Goal: Entertainment & Leisure: Consume media (video, audio)

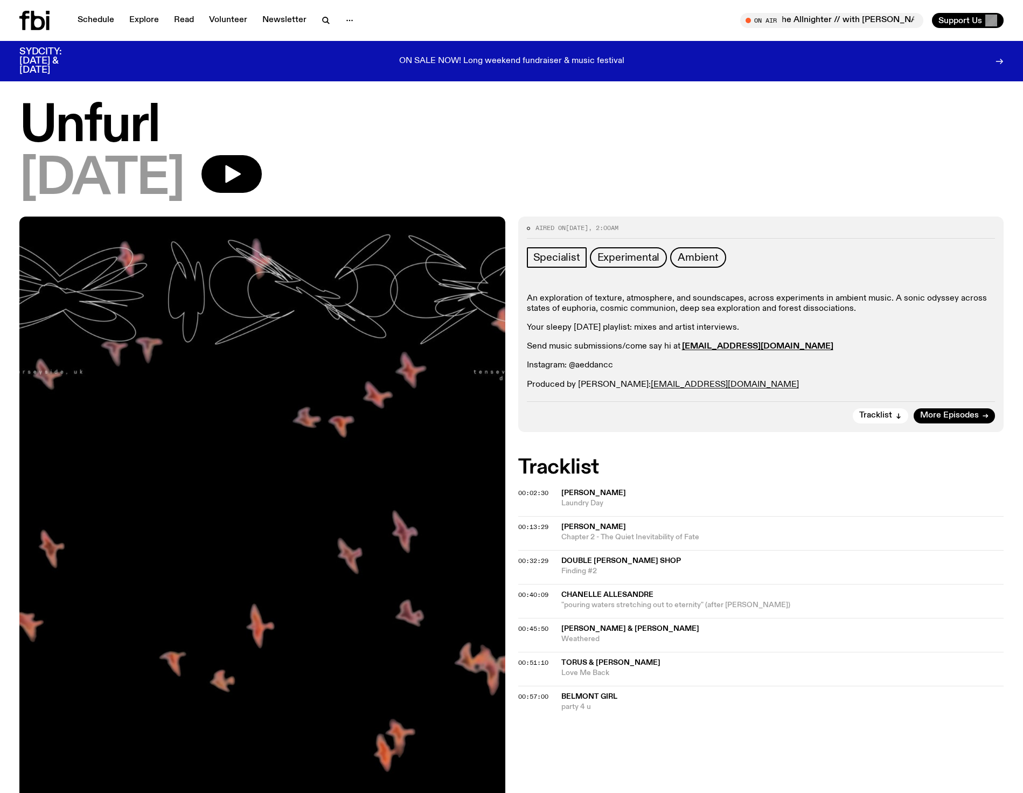
click at [585, 524] on span "[PERSON_NAME]" at bounding box center [593, 527] width 65 height 8
click at [242, 166] on icon "button" at bounding box center [232, 174] width 22 height 22
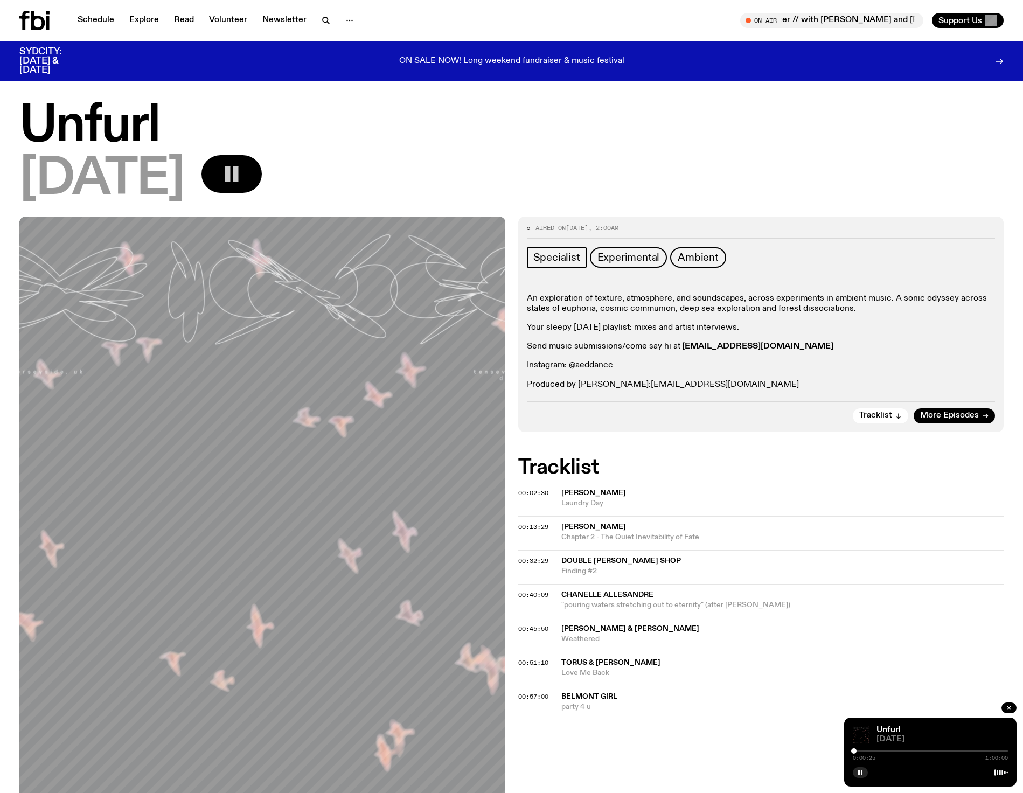
click at [859, 750] on div "0:00:25 1:00:00" at bounding box center [930, 754] width 155 height 13
click at [856, 750] on div "Unfurl [DATE] 0:00:26 1:00:00" at bounding box center [930, 752] width 172 height 69
click at [858, 750] on div at bounding box center [857, 750] width 5 height 5
click at [861, 749] on div at bounding box center [860, 750] width 5 height 5
drag, startPoint x: 861, startPoint y: 749, endPoint x: 868, endPoint y: 749, distance: 7.5
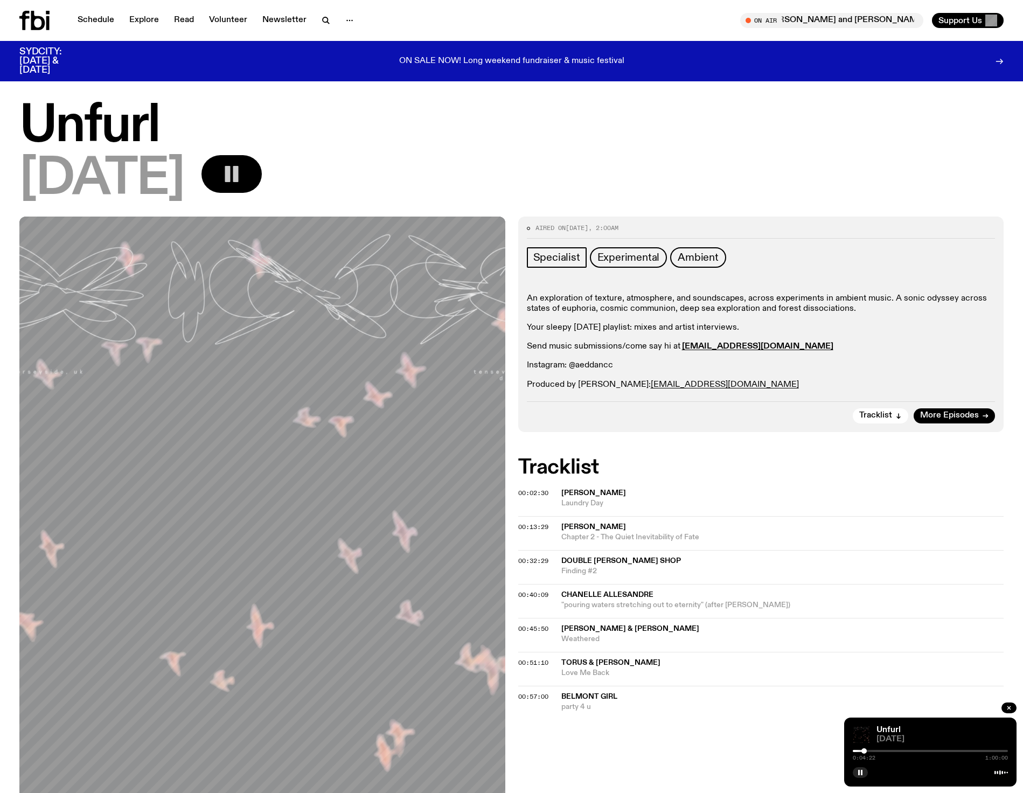
click at [867, 749] on div at bounding box center [864, 750] width 5 height 5
drag, startPoint x: 868, startPoint y: 749, endPoint x: 875, endPoint y: 749, distance: 7.0
click at [875, 749] on div at bounding box center [874, 750] width 5 height 5
drag, startPoint x: 875, startPoint y: 750, endPoint x: 884, endPoint y: 752, distance: 9.9
click at [884, 752] on div at bounding box center [884, 750] width 5 height 5
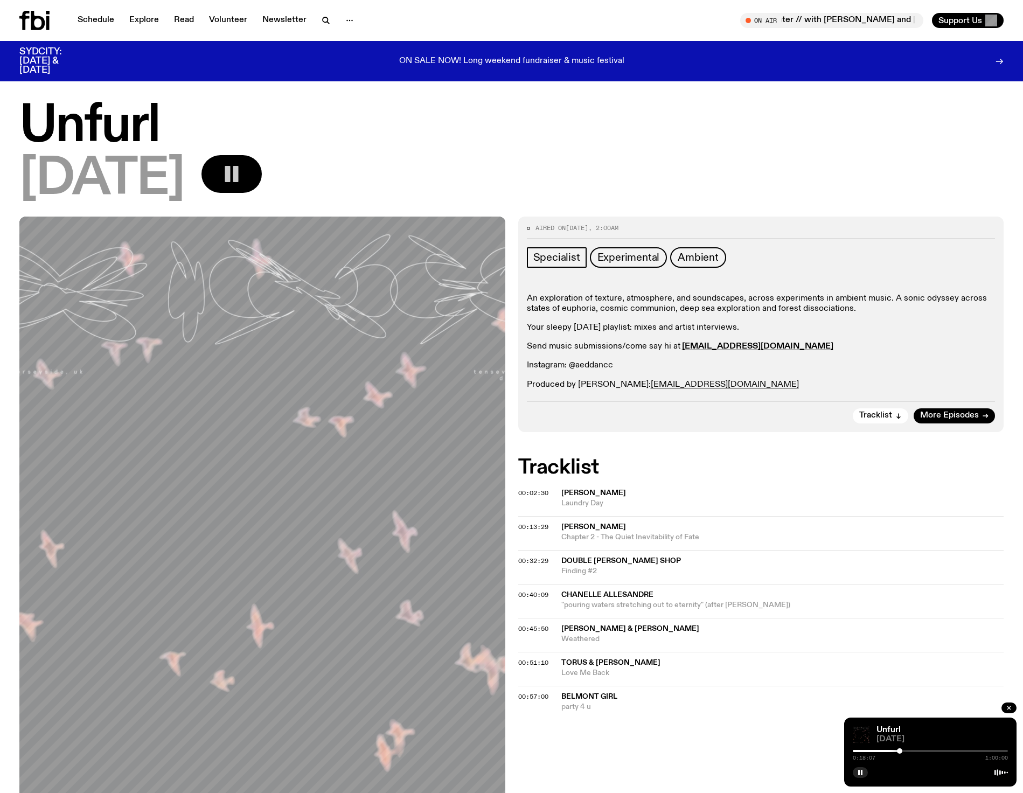
drag, startPoint x: 884, startPoint y: 752, endPoint x: 900, endPoint y: 752, distance: 16.2
click at [900, 752] on div at bounding box center [899, 750] width 5 height 5
drag, startPoint x: 900, startPoint y: 753, endPoint x: 931, endPoint y: 751, distance: 30.2
click at [921, 751] on div at bounding box center [918, 750] width 5 height 5
drag, startPoint x: 931, startPoint y: 753, endPoint x: 924, endPoint y: 755, distance: 6.8
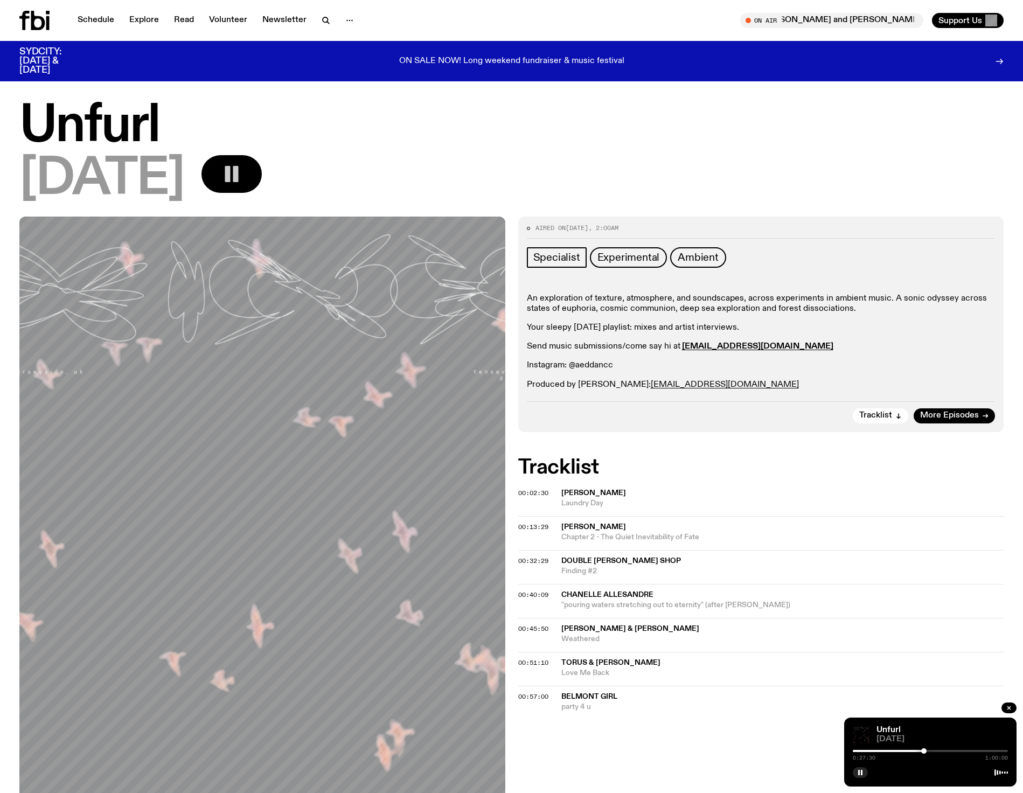
click at [924, 755] on div "0:27:30 1:00:00" at bounding box center [930, 754] width 155 height 13
drag, startPoint x: 924, startPoint y: 755, endPoint x: 906, endPoint y: 752, distance: 17.5
click at [906, 752] on div "0:27:32 1:00:00" at bounding box center [930, 754] width 155 height 13
drag, startPoint x: 923, startPoint y: 751, endPoint x: 891, endPoint y: 747, distance: 32.0
click at [891, 747] on div "Unfurl [DATE] 0:14:35 1:00:00" at bounding box center [930, 752] width 172 height 69
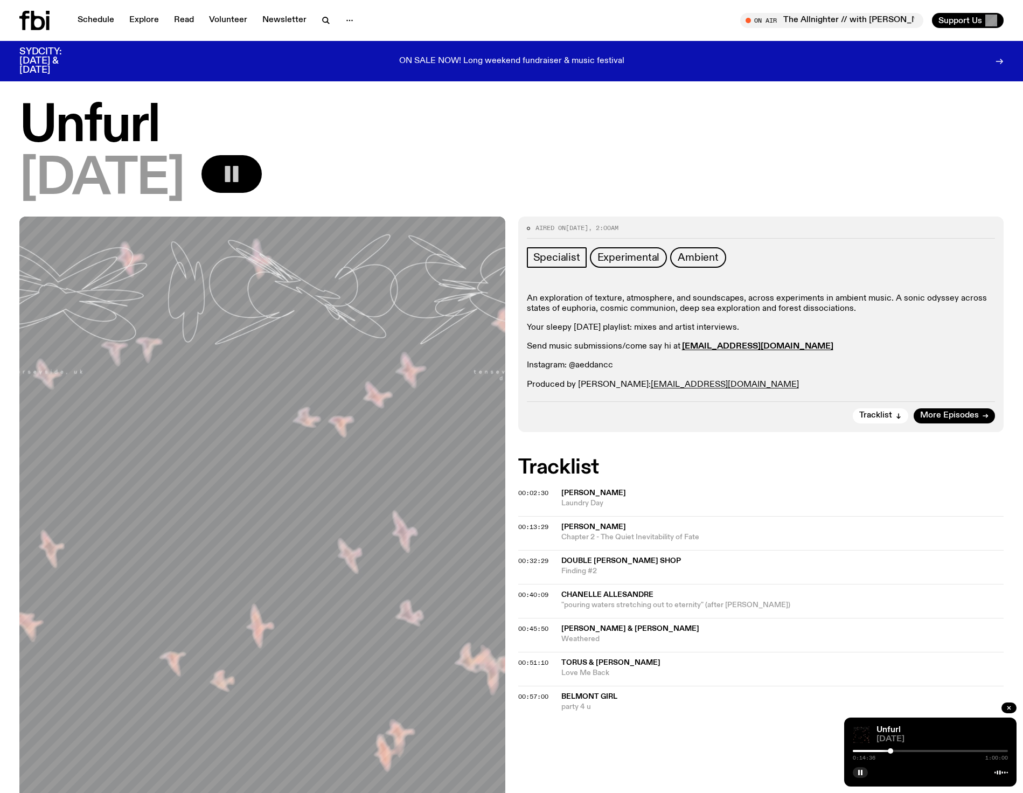
drag, startPoint x: 888, startPoint y: 748, endPoint x: 894, endPoint y: 748, distance: 5.9
click at [894, 748] on div "Unfurl [DATE] 0:14:36 1:00:00" at bounding box center [930, 752] width 172 height 69
drag, startPoint x: 891, startPoint y: 750, endPoint x: 897, endPoint y: 750, distance: 6.5
click at [897, 750] on div at bounding box center [896, 750] width 5 height 5
click at [892, 750] on div at bounding box center [892, 750] width 5 height 5
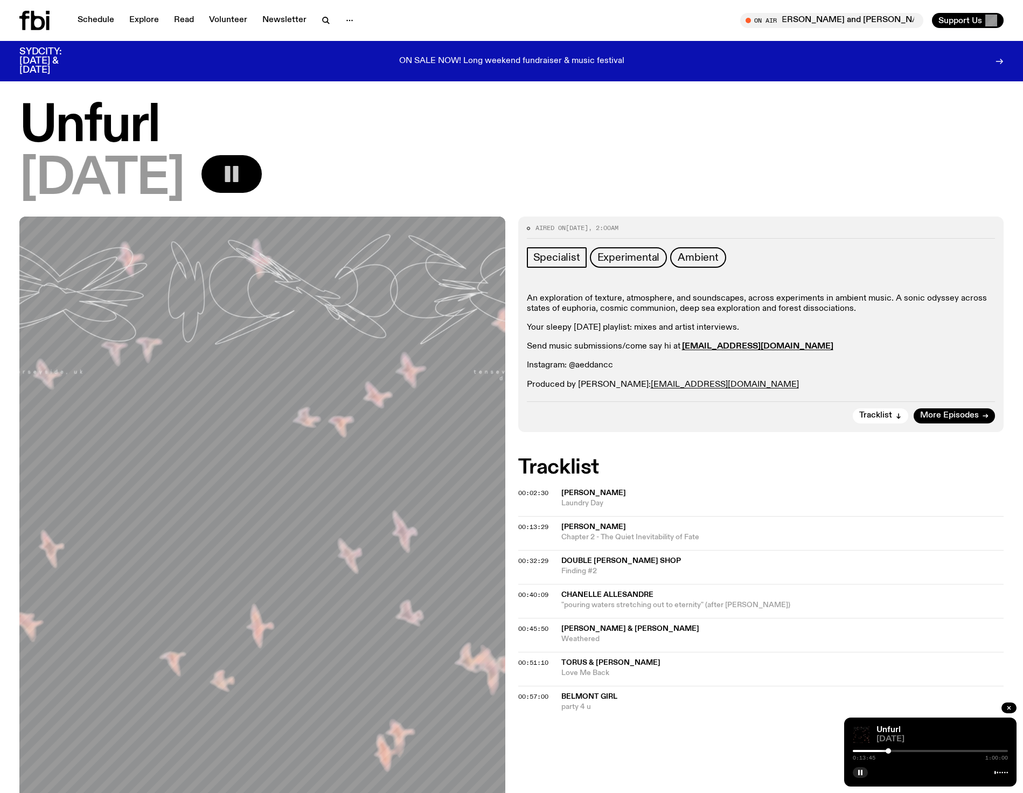
click at [889, 750] on div at bounding box center [888, 750] width 5 height 5
click at [858, 775] on icon "button" at bounding box center [860, 772] width 6 height 6
